Goal: Task Accomplishment & Management: Manage account settings

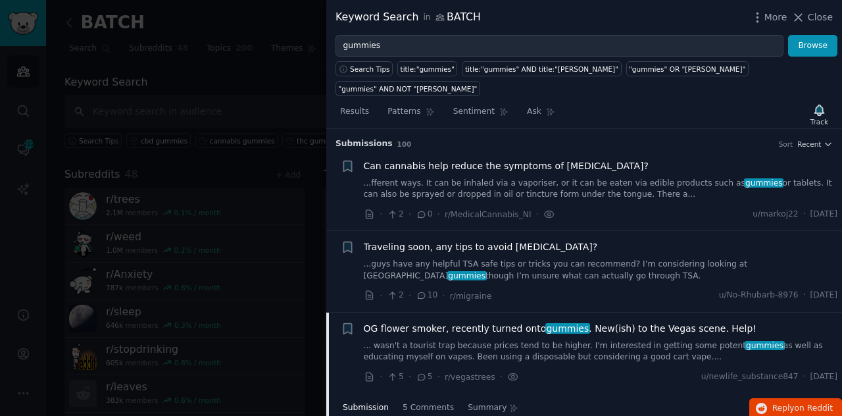
click at [803, 16] on icon at bounding box center [798, 17] width 7 height 7
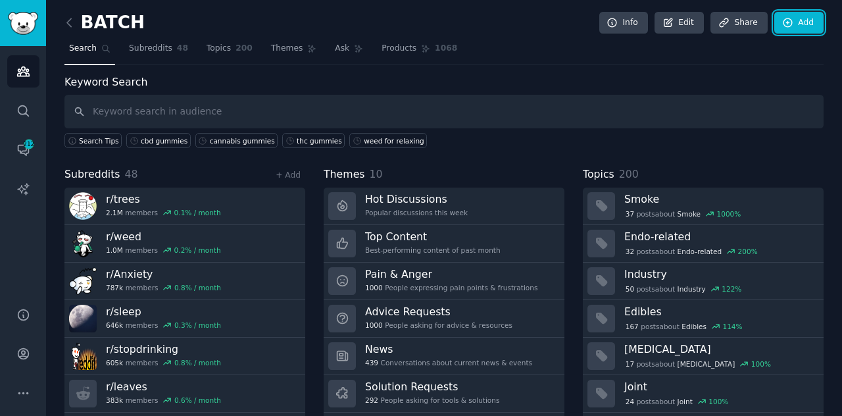
click at [803, 16] on link "Add" at bounding box center [798, 23] width 49 height 22
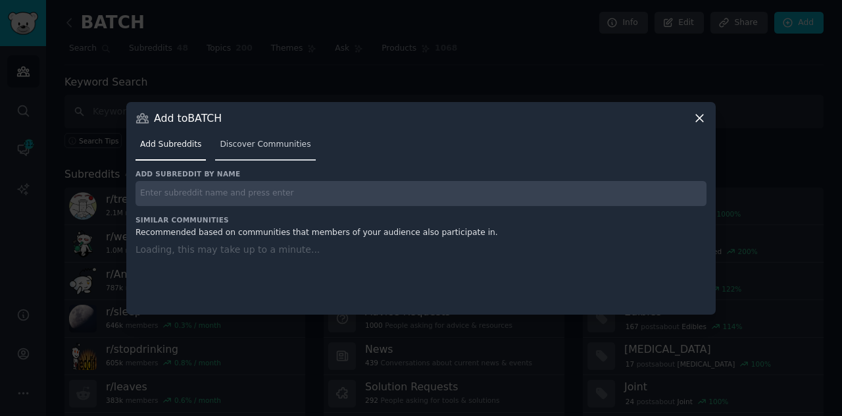
click at [274, 142] on span "Discover Communities" at bounding box center [265, 145] width 91 height 12
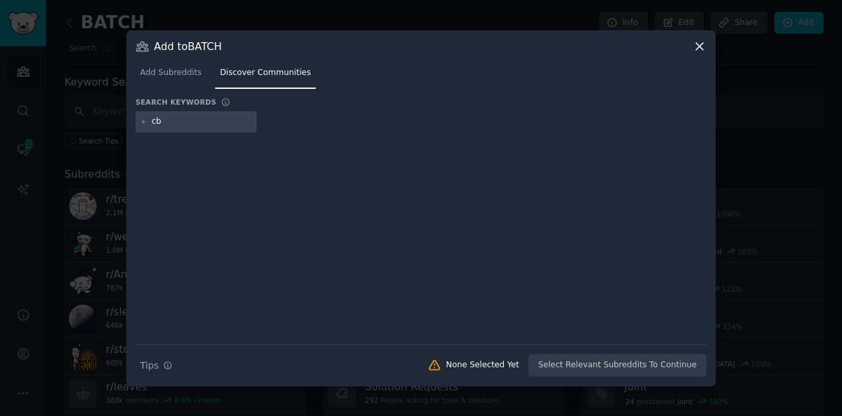
type input "cbd"
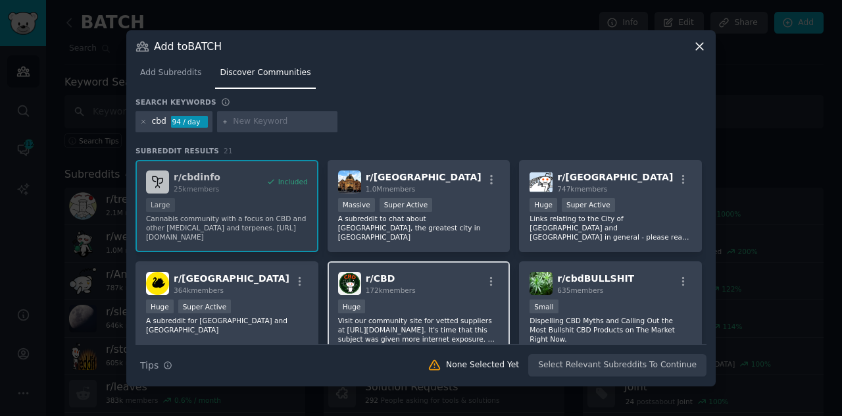
click at [390, 286] on span "172k members" at bounding box center [391, 290] width 50 height 8
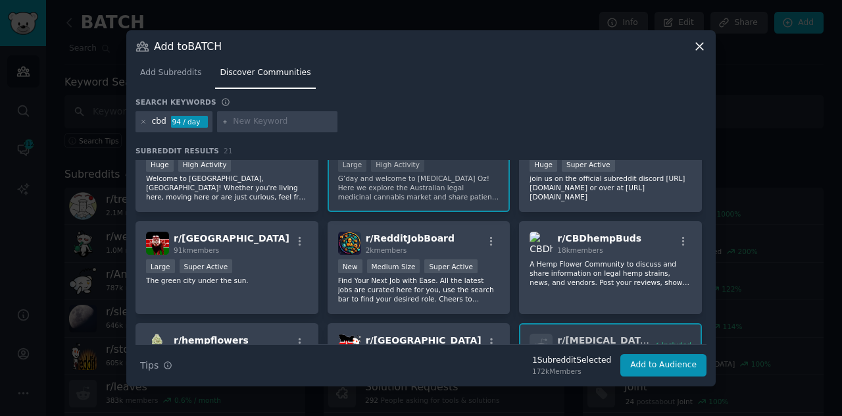
scroll to position [457, 0]
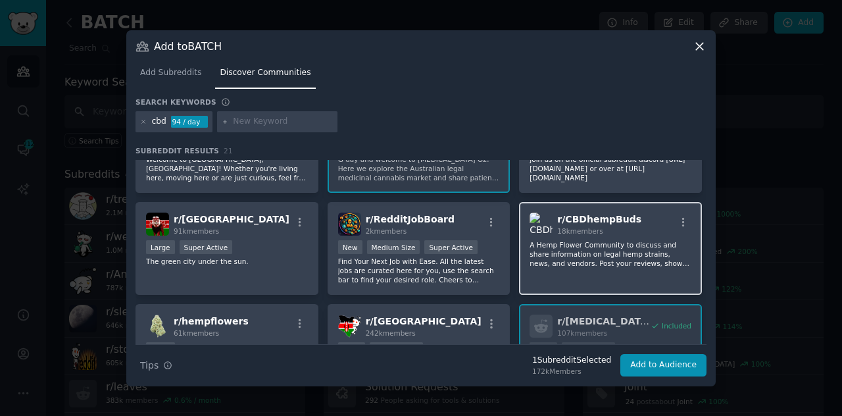
click at [640, 276] on div "r/ CBDhempBuds 18k members A Hemp Flower Community to discuss and share informa…" at bounding box center [610, 248] width 183 height 93
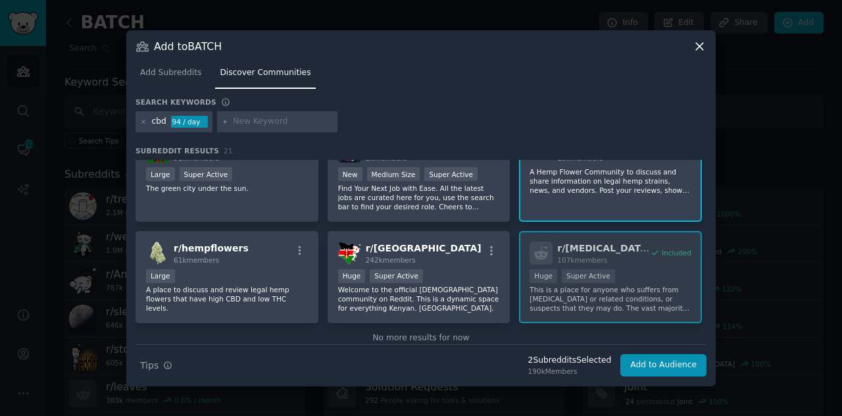
scroll to position [545, 0]
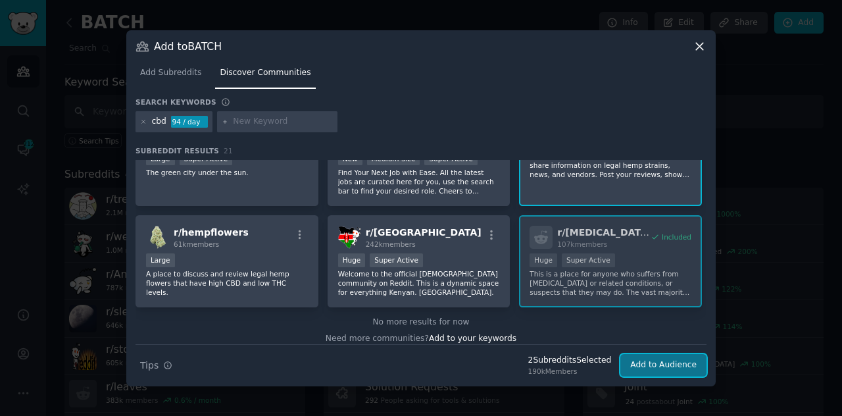
click at [678, 359] on button "Add to Audience" at bounding box center [663, 365] width 86 height 22
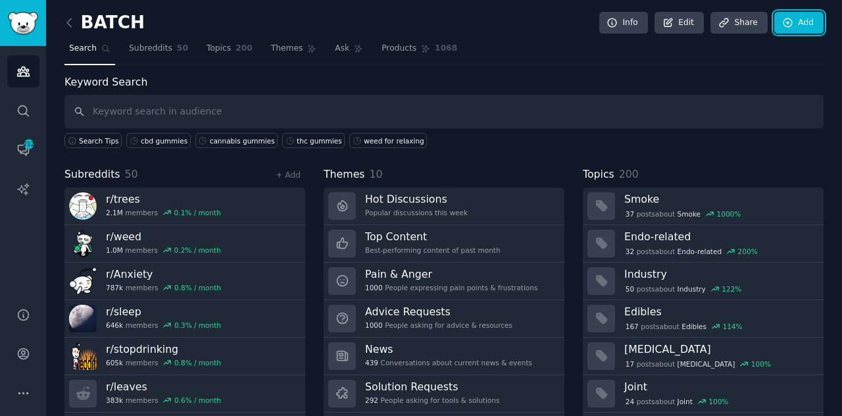
scroll to position [35, 0]
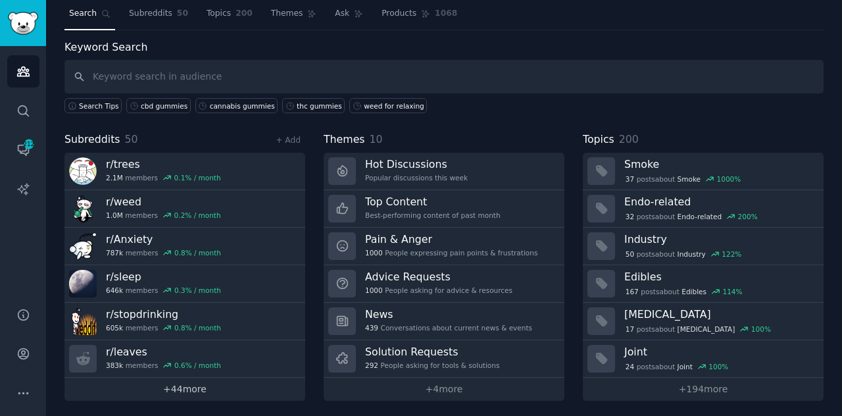
click at [198, 381] on link "+ 44 more" at bounding box center [184, 389] width 241 height 23
